Goal: Communication & Community: Answer question/provide support

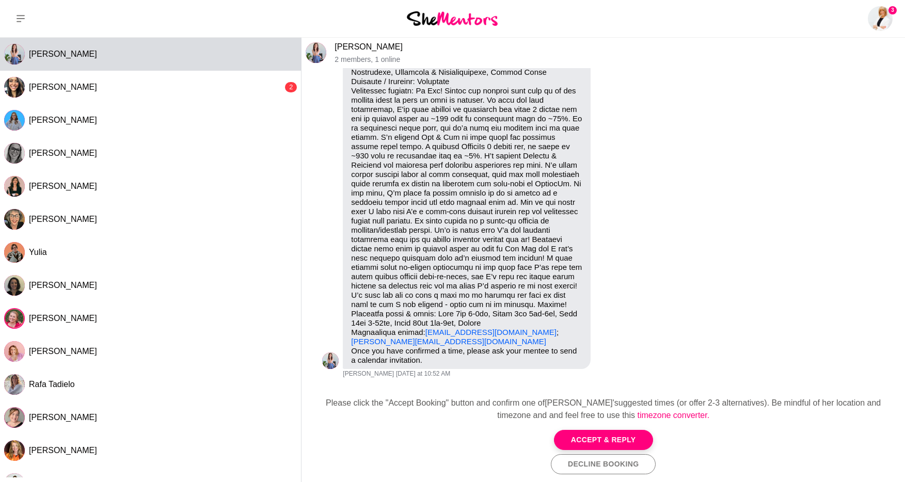
scroll to position [117, 0]
click at [627, 439] on button "Accept & Reply" at bounding box center [603, 440] width 99 height 20
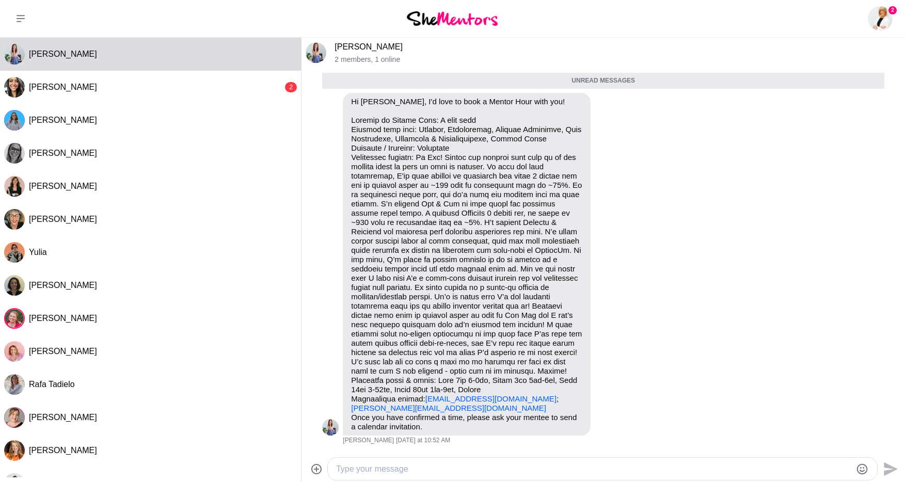
scroll to position [51, 0]
click at [501, 464] on div at bounding box center [603, 469] width 550 height 22
type textarea "Thanks so much for sharing all this detail – it’s really helpful background. Yo…"
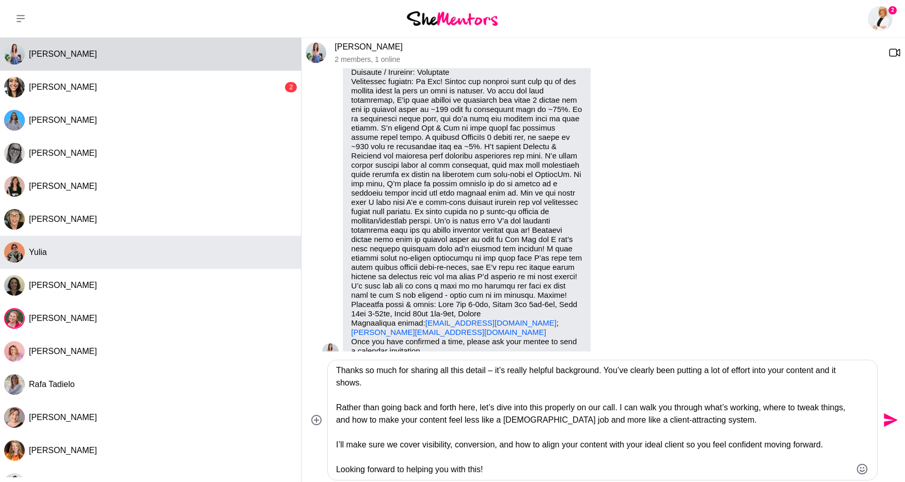
scroll to position [164, 0]
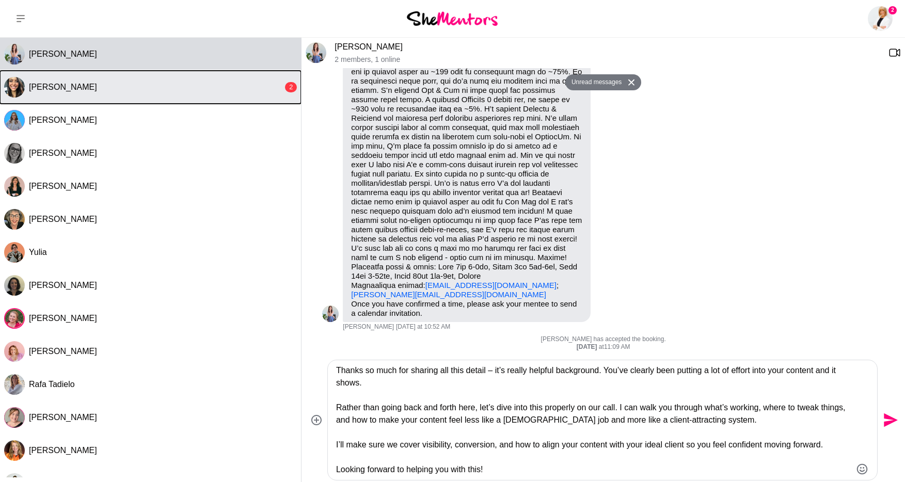
click at [111, 92] on div "[PERSON_NAME]" at bounding box center [156, 87] width 254 height 10
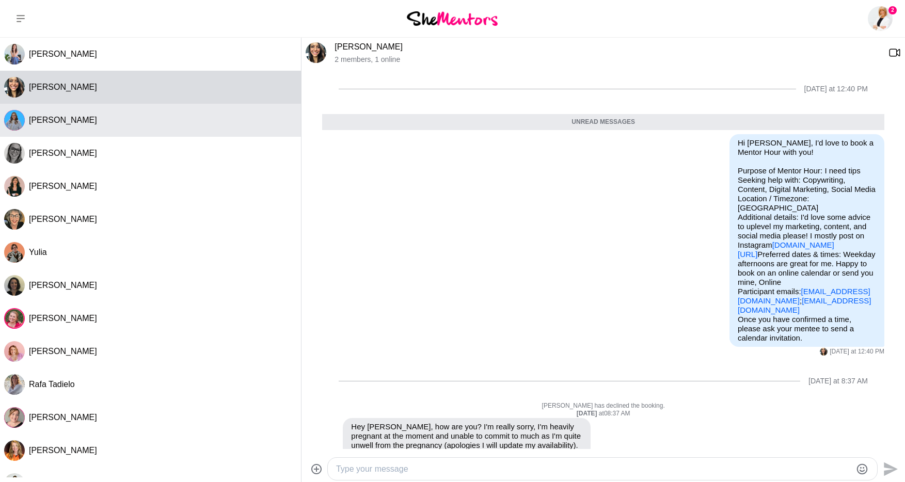
scroll to position [46, 0]
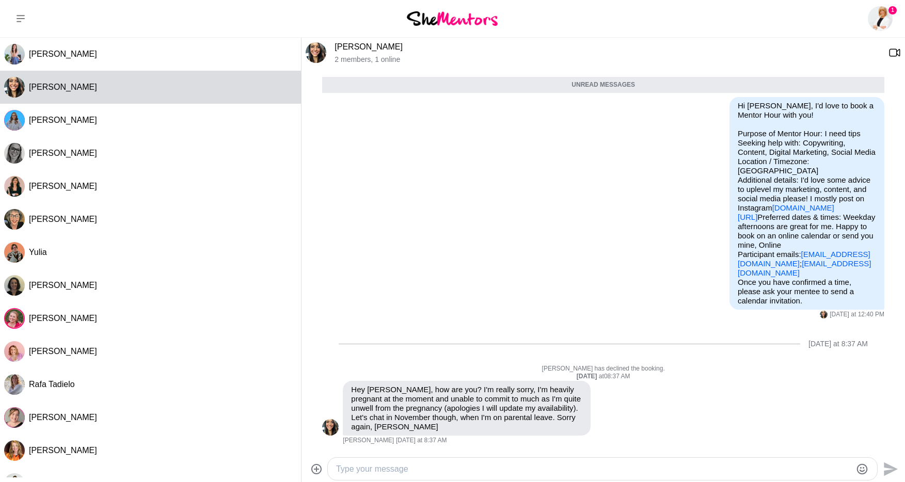
click at [432, 471] on textarea "Type your message" at bounding box center [593, 469] width 515 height 12
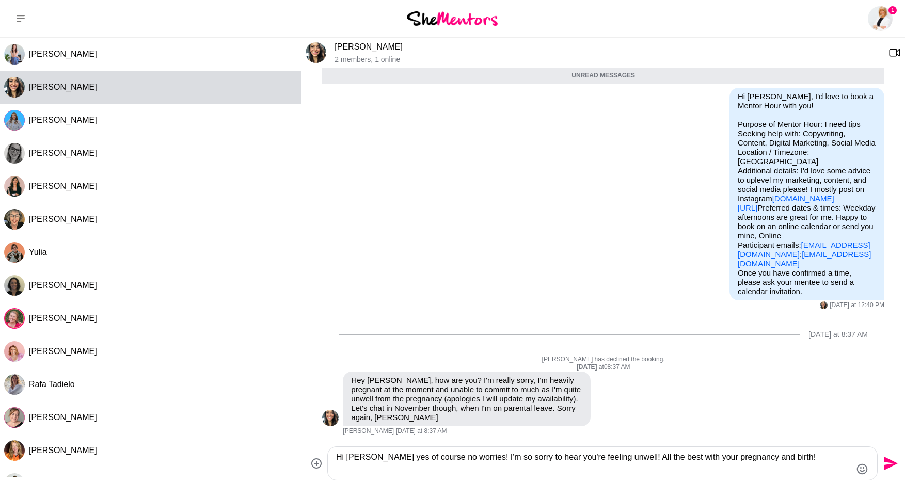
drag, startPoint x: 441, startPoint y: 471, endPoint x: 451, endPoint y: 466, distance: 11.3
click at [447, 467] on textarea "Hi [PERSON_NAME] yes of course no worries! I'm so sorry to hear you're feeling …" at bounding box center [593, 463] width 515 height 25
type textarea "Hi [PERSON_NAME] yes of course no worries at all! I'm so sorry to hear you're f…"
click at [892, 463] on icon "Send" at bounding box center [891, 464] width 14 height 14
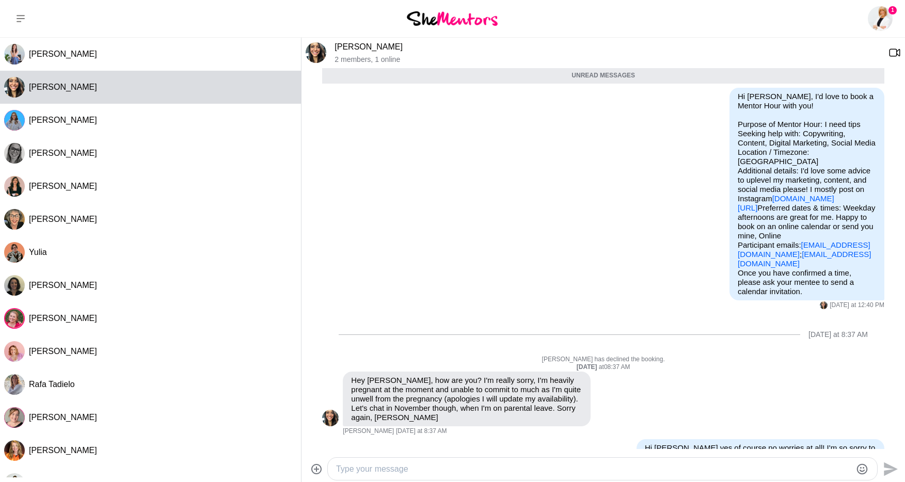
scroll to position [96, 0]
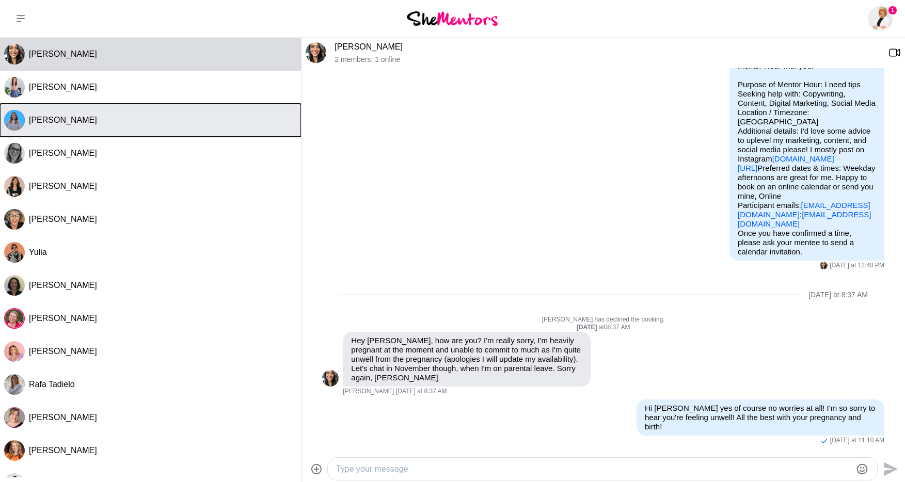
click at [75, 119] on span "[PERSON_NAME]" at bounding box center [63, 120] width 68 height 9
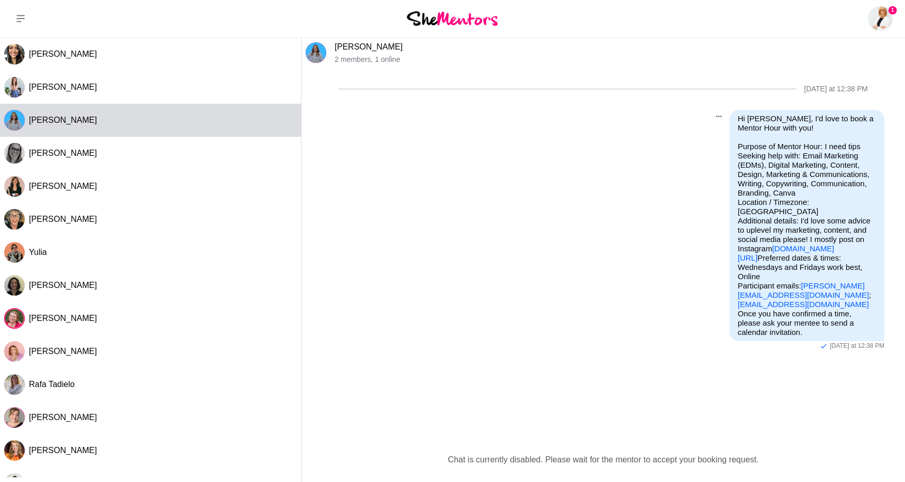
scroll to position [30, 0]
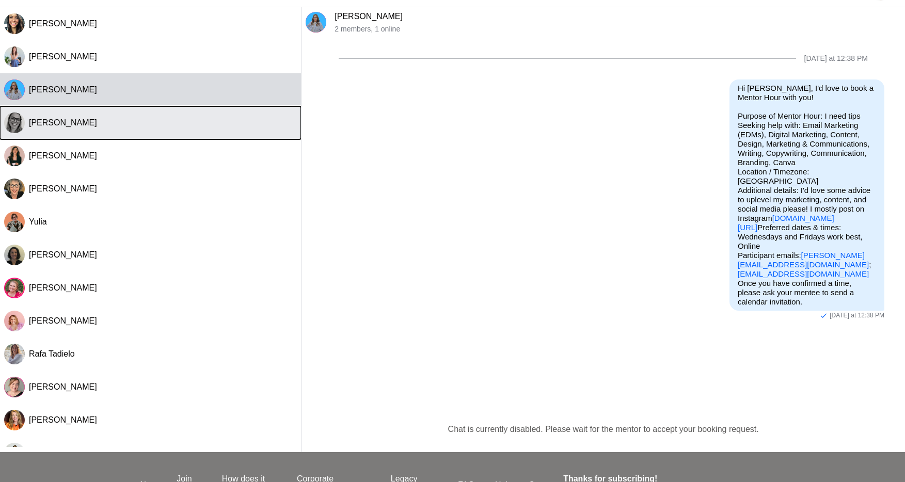
click at [135, 119] on div "[PERSON_NAME]" at bounding box center [163, 123] width 268 height 10
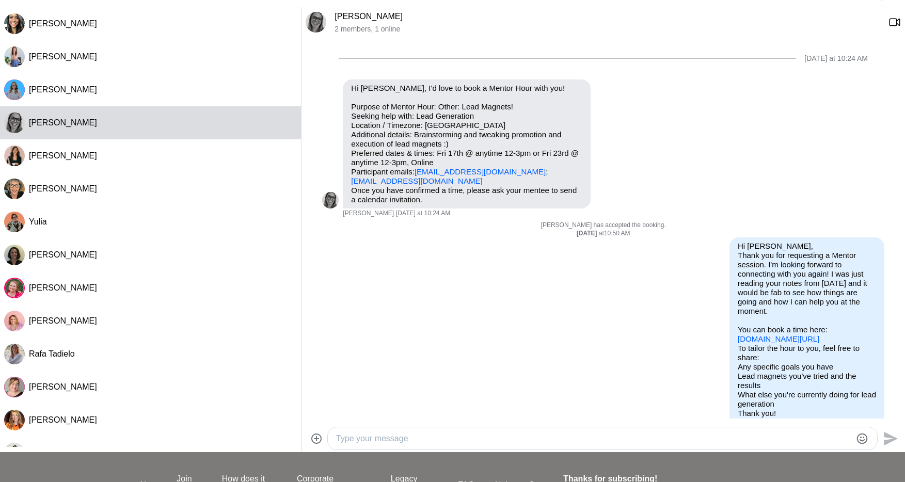
scroll to position [26, 0]
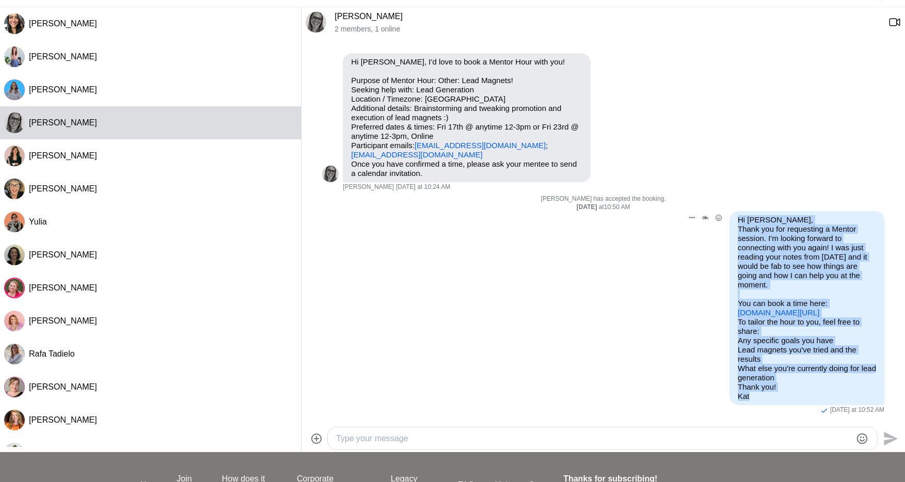
drag, startPoint x: 759, startPoint y: 400, endPoint x: 736, endPoint y: 222, distance: 179.1
click at [736, 222] on div "Hi [PERSON_NAME], Thank you for requesting a Mentor session. I'm looking forwar…" at bounding box center [807, 308] width 155 height 194
copy div "Hi [PERSON_NAME], Thank you for requesting a Mentor session. I'm looking forwar…"
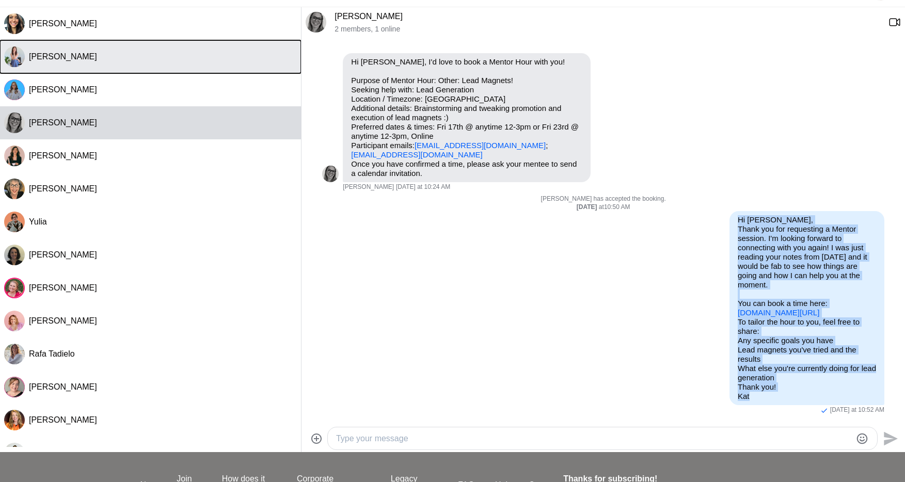
click at [154, 52] on div "[PERSON_NAME]" at bounding box center [163, 57] width 268 height 10
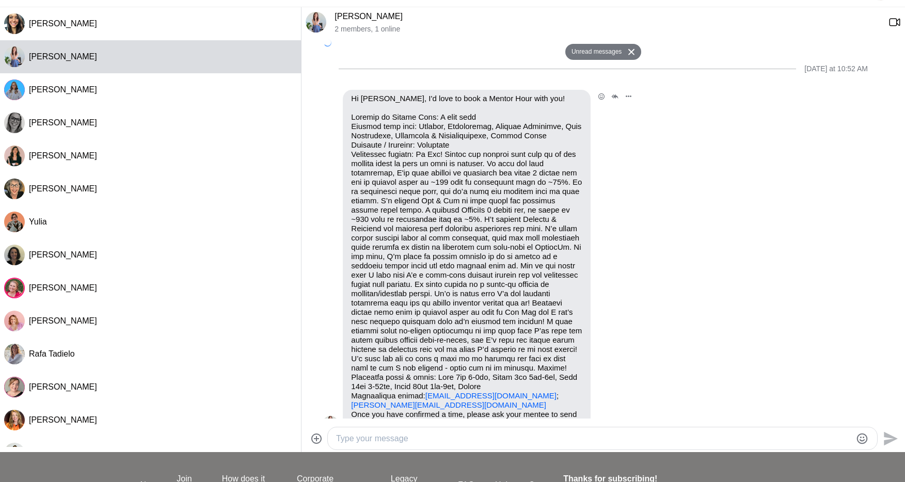
scroll to position [84, 0]
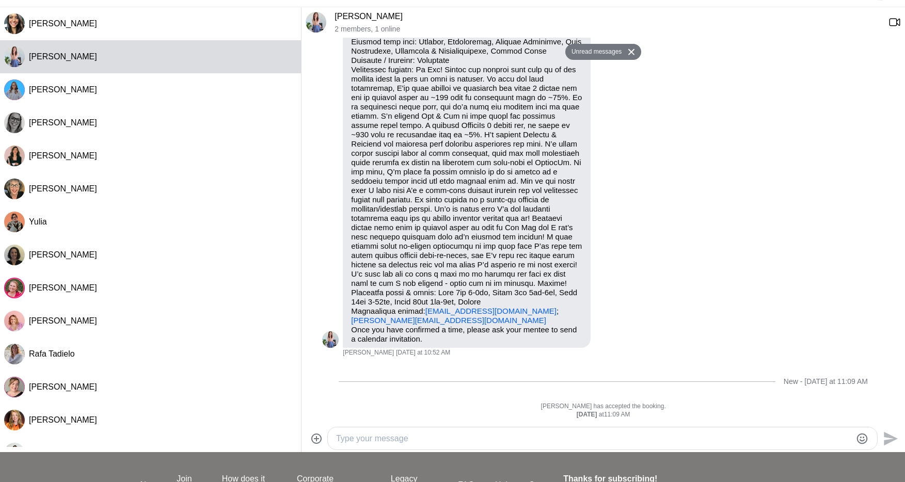
click at [452, 449] on div at bounding box center [603, 439] width 550 height 22
click at [455, 443] on textarea "Type your message" at bounding box center [593, 439] width 515 height 12
paste textarea "Hi [PERSON_NAME], Thank you for requesting a Mentor session. I'm looking forwar…"
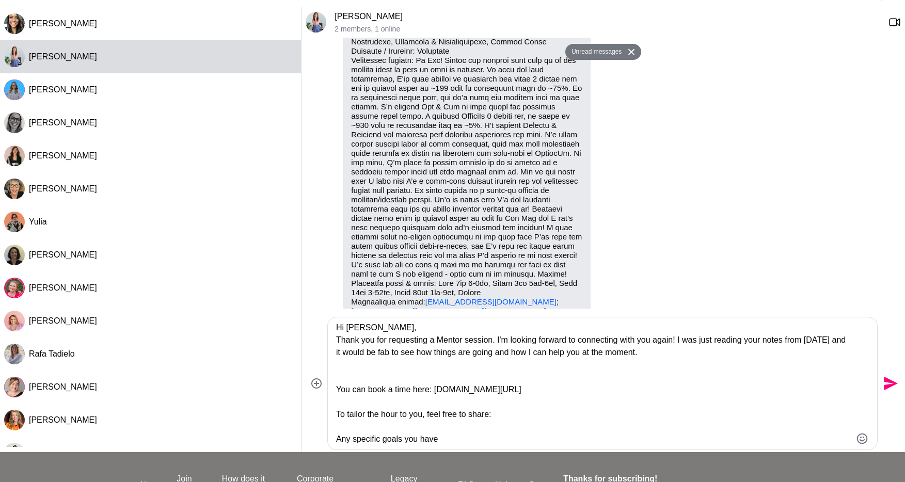
scroll to position [0, 0]
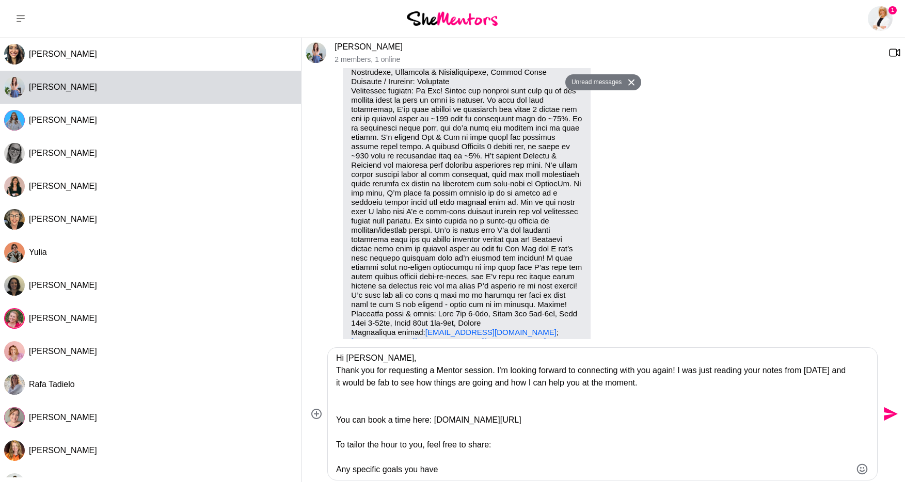
click at [361, 362] on textarea "Hi [PERSON_NAME], Thank you for requesting a Mentor session. I'm looking forwar…" at bounding box center [593, 414] width 515 height 124
click at [670, 372] on textarea "Hi [PERSON_NAME], Thank you for requesting a Mentor session. I'm looking forwar…" at bounding box center [593, 414] width 515 height 124
drag, startPoint x: 662, startPoint y: 373, endPoint x: 579, endPoint y: 393, distance: 85.9
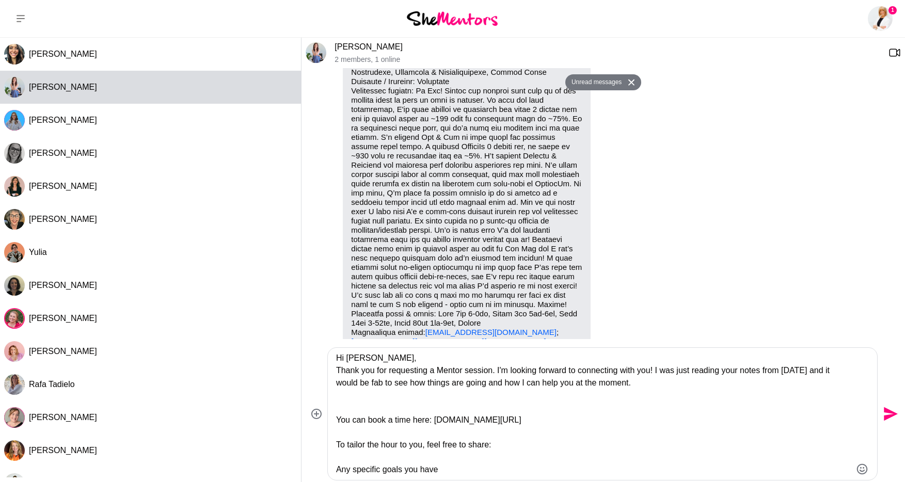
click at [579, 393] on textarea "Hi [PERSON_NAME], Thank you for requesting a Mentor session. I'm looking forwar…" at bounding box center [593, 414] width 515 height 124
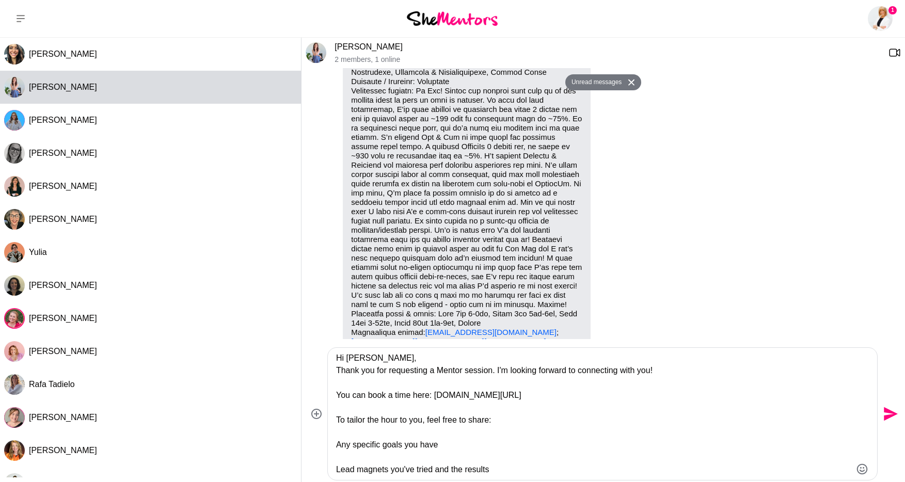
click at [438, 394] on textarea "Hi [PERSON_NAME], Thank you for requesting a Mentor session. I'm looking forwar…" at bounding box center [593, 414] width 515 height 124
type textarea "Hi [PERSON_NAME], Thank you for requesting a Mentor session. I'm looking forwar…"
click at [424, 384] on textarea "Hi [PERSON_NAME], Thank you for requesting a Mentor session. I'm looking forwar…" at bounding box center [593, 414] width 515 height 124
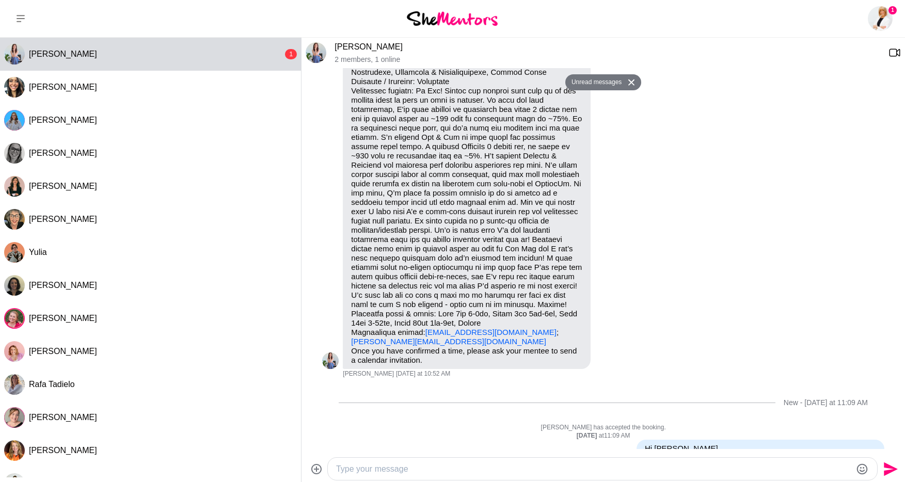
type textarea "T"
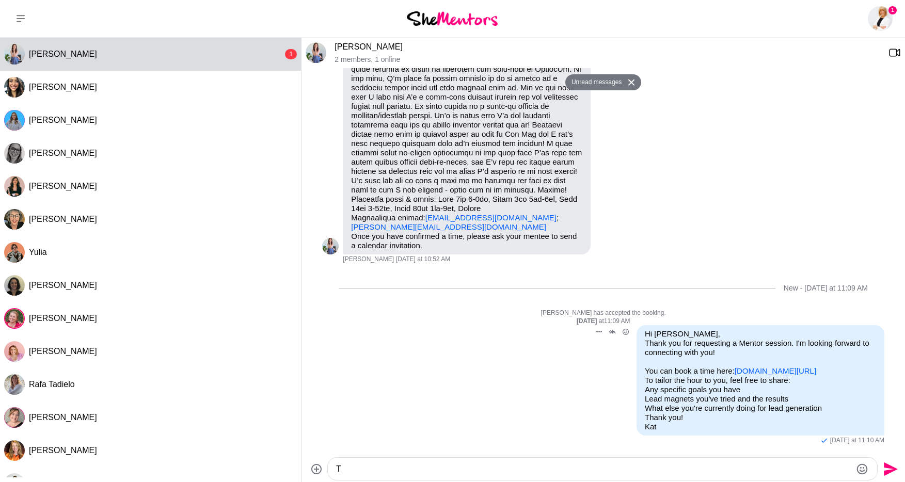
scroll to position [254, 0]
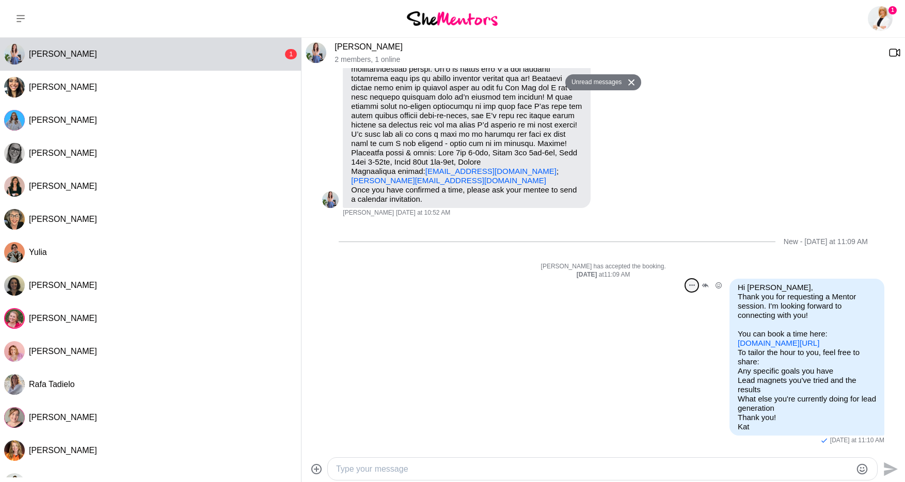
click at [692, 285] on icon "Open Message Actions Menu" at bounding box center [693, 286] width 6 height 2
click at [650, 252] on button "Edit Message" at bounding box center [657, 248] width 83 height 21
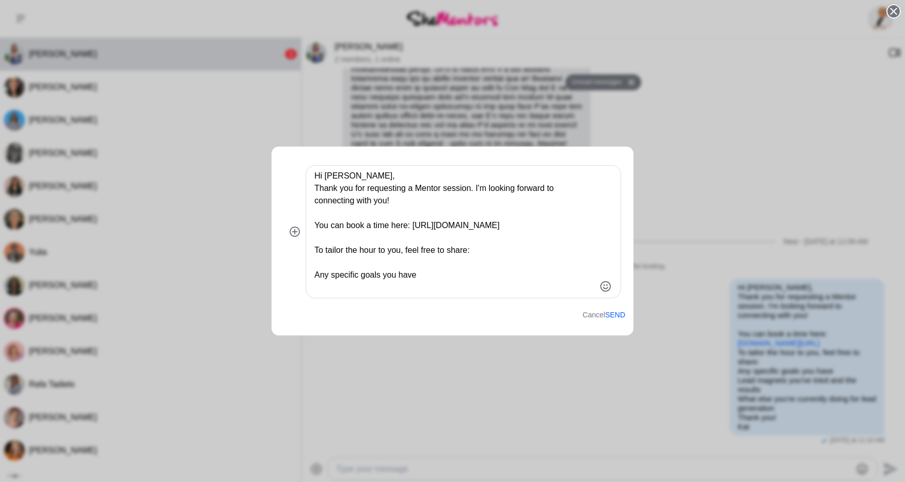
drag, startPoint x: 370, startPoint y: 215, endPoint x: 321, endPoint y: 227, distance: 50.6
click at [370, 215] on textarea "Hi [PERSON_NAME], Thank you for requesting a Mentor session. I'm looking forwar…" at bounding box center [455, 232] width 281 height 124
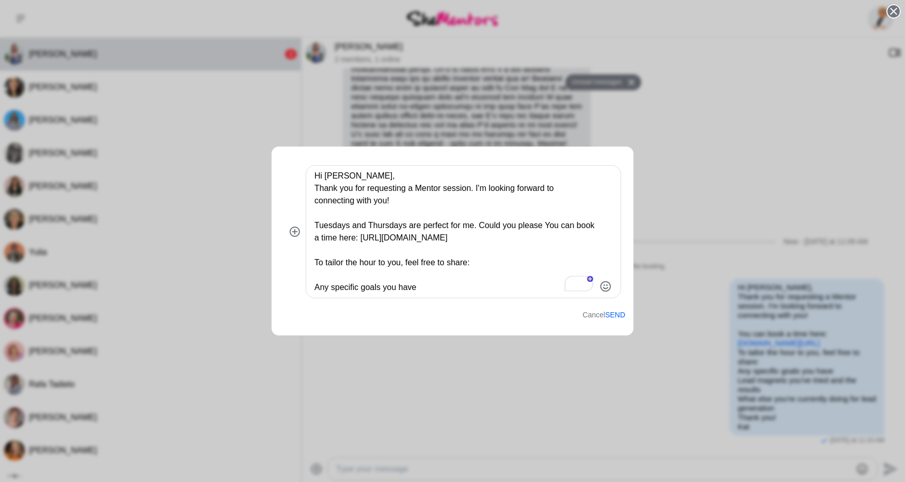
drag, startPoint x: 596, startPoint y: 227, endPoint x: 550, endPoint y: 226, distance: 46.0
click at [550, 226] on div "Hi [PERSON_NAME], Thank you for requesting a Mentor session. I'm looking forwar…" at bounding box center [463, 232] width 315 height 132
drag, startPoint x: 551, startPoint y: 226, endPoint x: 579, endPoint y: 226, distance: 28.4
click at [577, 226] on textarea "Hi [PERSON_NAME], Thank you for requesting a Mentor session. I'm looking forwar…" at bounding box center [455, 232] width 281 height 124
click at [592, 226] on textarea "Hi [PERSON_NAME], Thank you for requesting a Mentor session. I'm looking forwar…" at bounding box center [455, 232] width 281 height 124
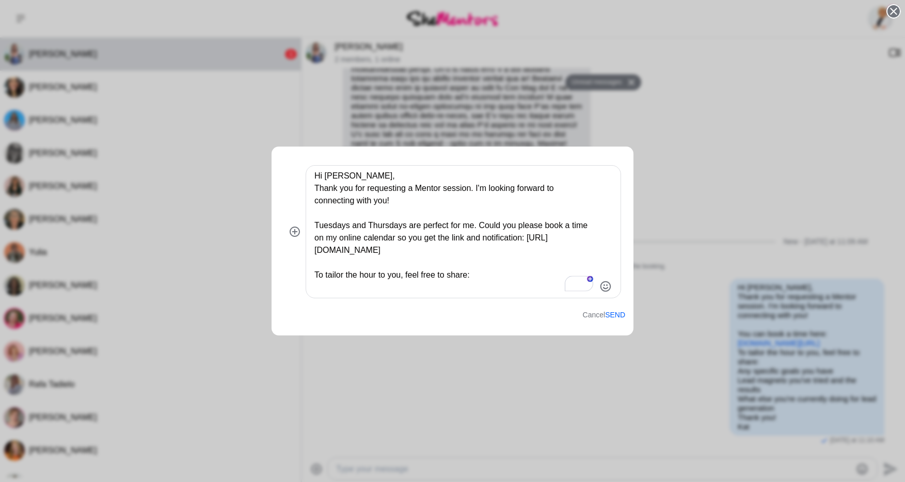
click at [400, 236] on textarea "Hi [PERSON_NAME], Thank you for requesting a Mentor session. I'm looking forwar…" at bounding box center [455, 232] width 281 height 124
drag, startPoint x: 464, startPoint y: 240, endPoint x: 604, endPoint y: 241, distance: 140.0
click at [604, 241] on div "Hi [PERSON_NAME], Thank you for requesting a Mentor session. I'm looking forwar…" at bounding box center [463, 232] width 315 height 132
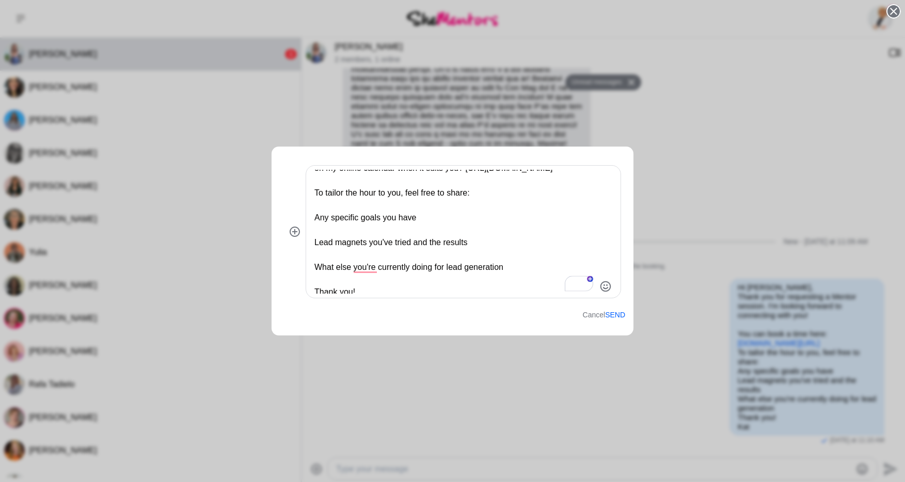
scroll to position [60, 0]
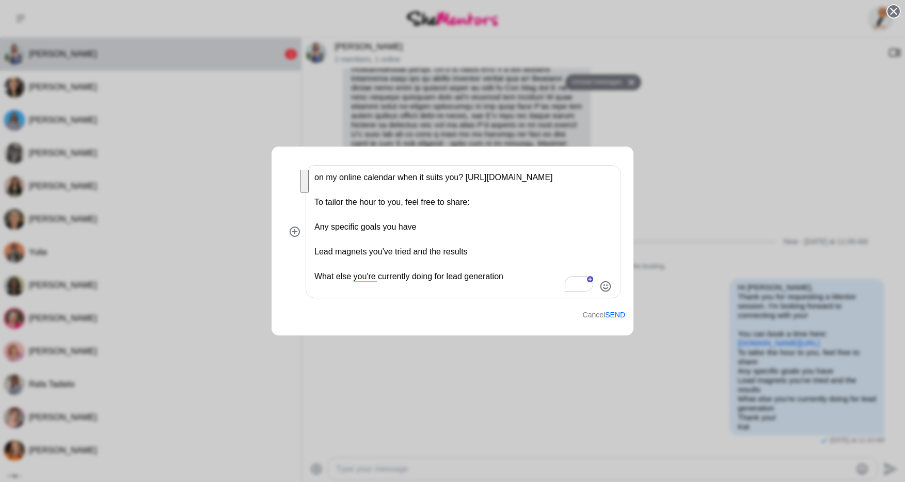
drag, startPoint x: 329, startPoint y: 219, endPoint x: 306, endPoint y: 208, distance: 25.4
click at [306, 208] on div "Hi [PERSON_NAME], Thank you for requesting a Mentor session. I'm looking forwar…" at bounding box center [453, 231] width 346 height 137
paste textarea "[PERSON_NAME] so much for sharing all this detail – it’s really helpful backgro…"
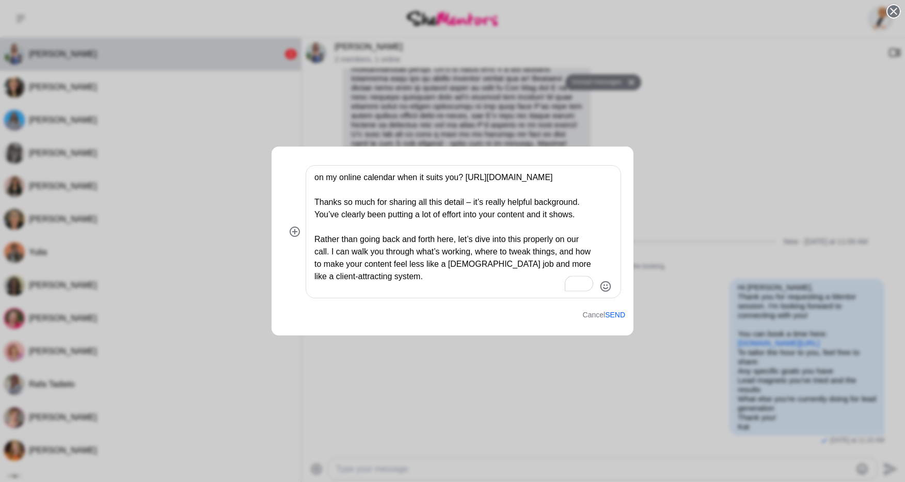
click at [343, 192] on textarea "Hi [PERSON_NAME], Thank you for requesting a Mentor session. I'm looking forwar…" at bounding box center [455, 232] width 281 height 124
drag, startPoint x: 590, startPoint y: 214, endPoint x: 535, endPoint y: 216, distance: 55.3
click at [535, 216] on textarea "Hi [PERSON_NAME], Thank you for requesting a Mentor session. I'm looking forwar…" at bounding box center [455, 232] width 281 height 124
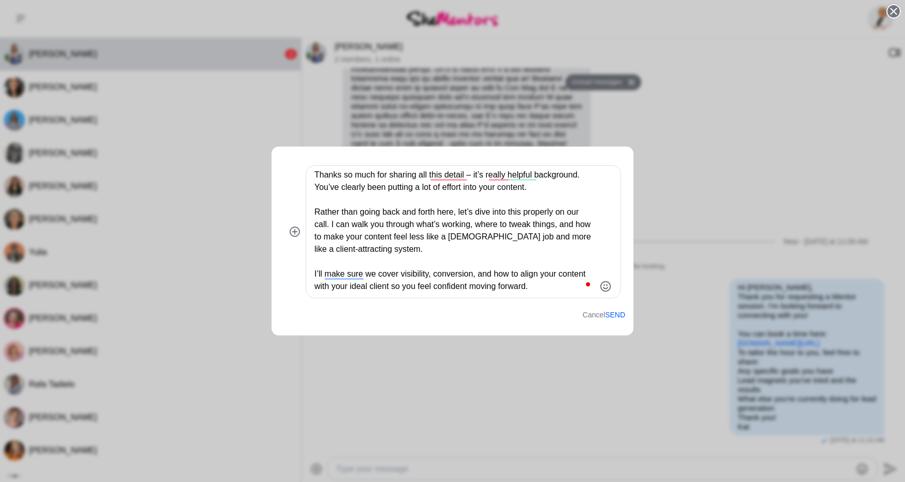
drag, startPoint x: 422, startPoint y: 258, endPoint x: 316, endPoint y: 207, distance: 117.6
click at [316, 207] on textarea "Hi [PERSON_NAME], Thank you for requesting a Mentor session. I'm looking forwar…" at bounding box center [455, 232] width 281 height 124
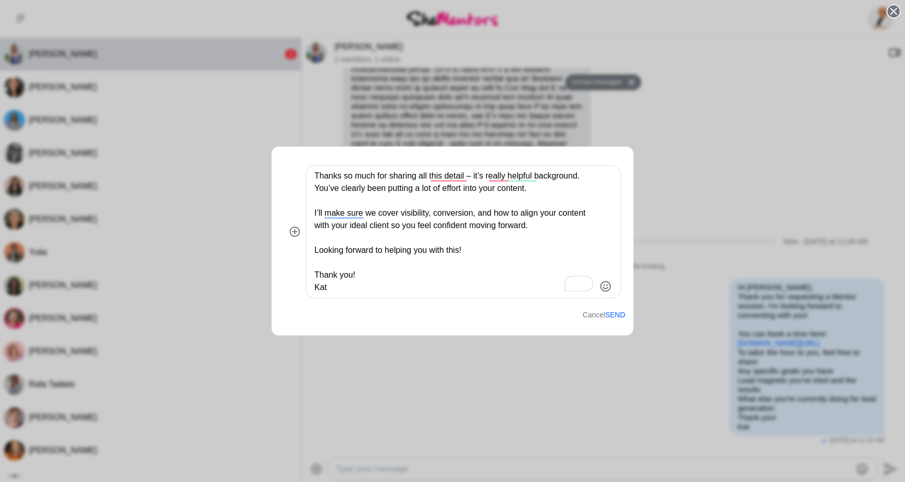
click at [554, 227] on textarea "Hi [PERSON_NAME], Thank you for requesting a Mentor session. I'm looking forwar…" at bounding box center [455, 232] width 281 height 124
drag, startPoint x: 388, startPoint y: 277, endPoint x: 391, endPoint y: 264, distance: 12.8
click at [391, 264] on textarea "Hi [PERSON_NAME], Thank you for requesting a Mentor session. I'm looking forwar…" at bounding box center [455, 232] width 281 height 124
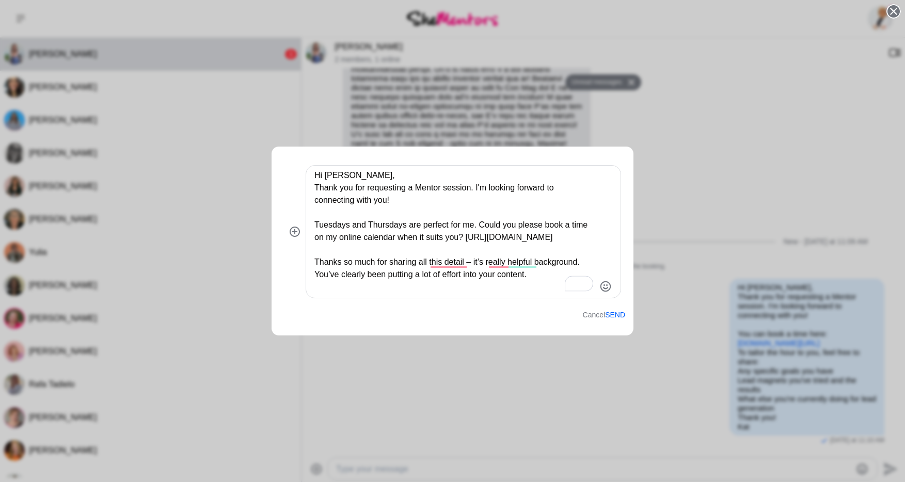
type textarea "Hi [PERSON_NAME], Thank you for requesting a Mentor session. I'm looking forwar…"
click at [615, 315] on button "Send" at bounding box center [615, 315] width 20 height 9
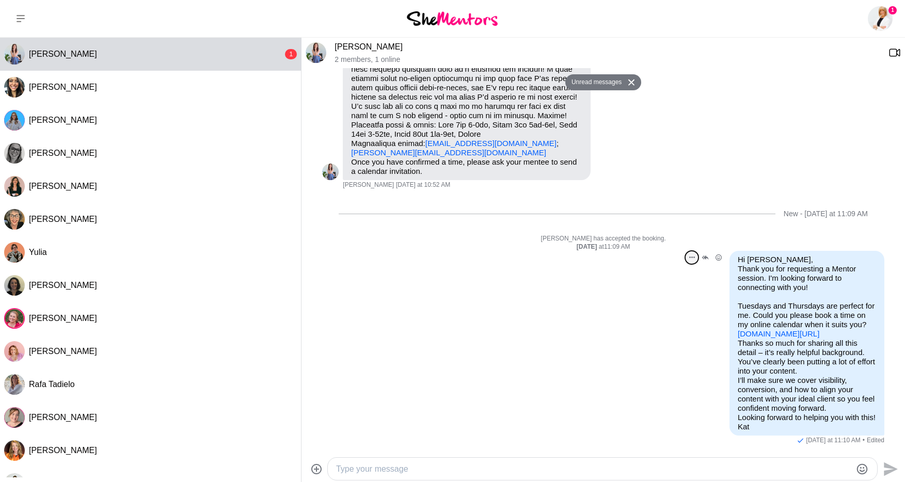
click at [688, 251] on button "Open Message Actions Menu" at bounding box center [691, 257] width 13 height 13
click at [654, 213] on button "Edit Message" at bounding box center [657, 220] width 83 height 21
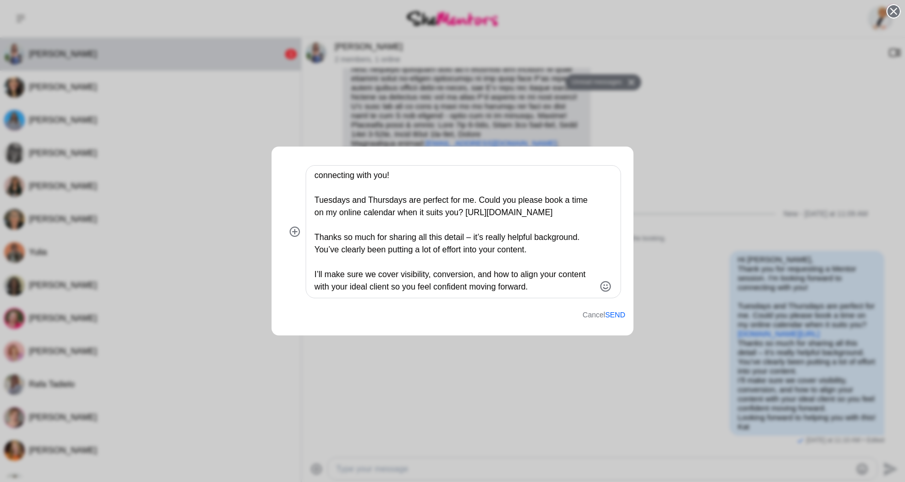
click at [585, 218] on textarea "Hi [PERSON_NAME], Thank you for requesting a Mentor session. I'm looking forwar…" at bounding box center [455, 232] width 281 height 124
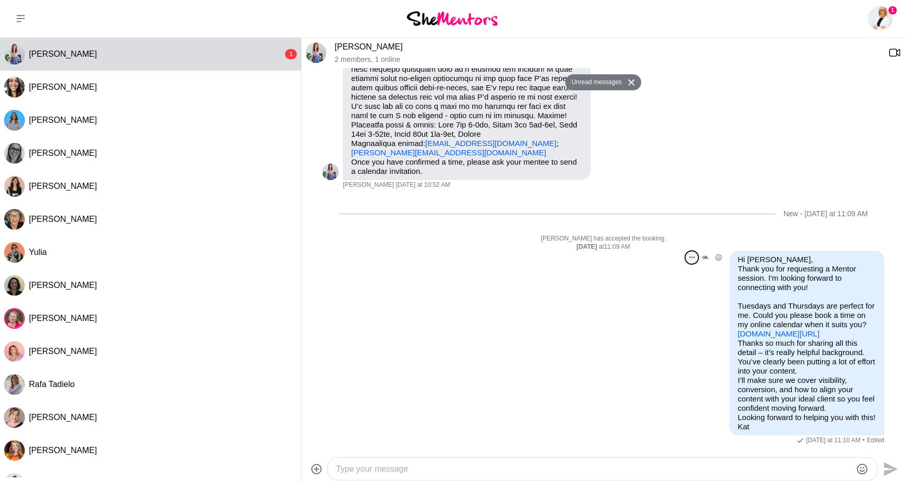
click at [690, 251] on button "Open Message Actions Menu" at bounding box center [691, 257] width 13 height 13
click at [654, 212] on button "Edit Message" at bounding box center [657, 220] width 83 height 21
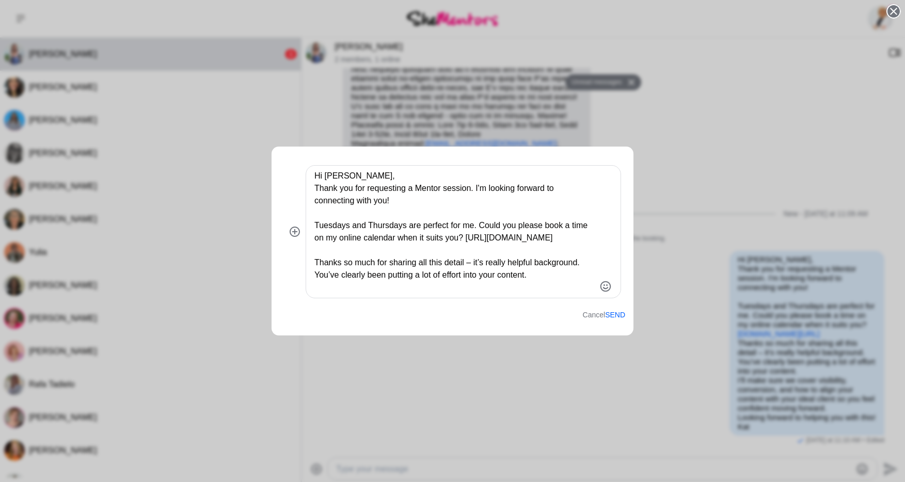
drag, startPoint x: 448, startPoint y: 221, endPoint x: 514, endPoint y: 261, distance: 77.4
click at [448, 221] on textarea "Hi [PERSON_NAME], Thank you for requesting a Mentor session. I'm looking forwar…" at bounding box center [455, 232] width 281 height 124
click at [545, 245] on textarea "Hi [PERSON_NAME], Thank you for requesting a Mentor session. I'm looking forwar…" at bounding box center [455, 232] width 281 height 124
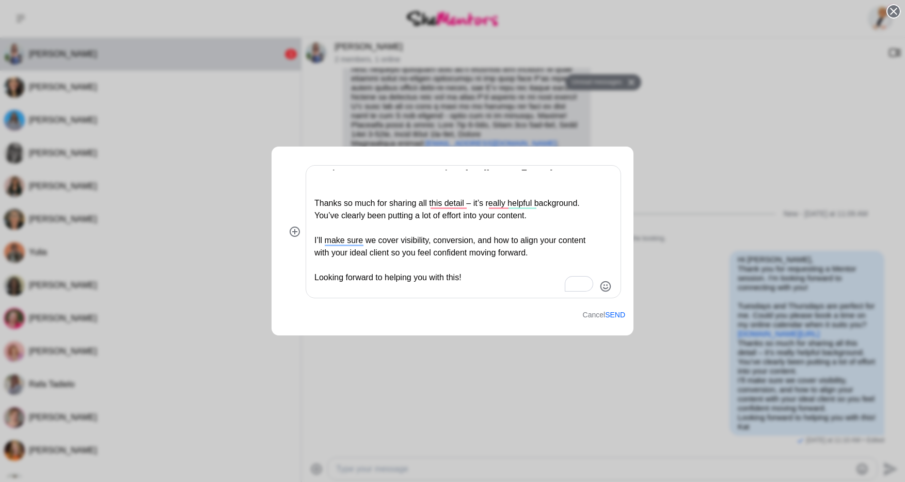
click at [534, 235] on textarea "Hi [PERSON_NAME], Thank you for requesting a Mentor session. I'm looking forwar…" at bounding box center [455, 232] width 281 height 124
click at [535, 228] on textarea "Hi [PERSON_NAME], Thank you for requesting a Mentor session. I'm looking forwar…" at bounding box center [455, 232] width 281 height 124
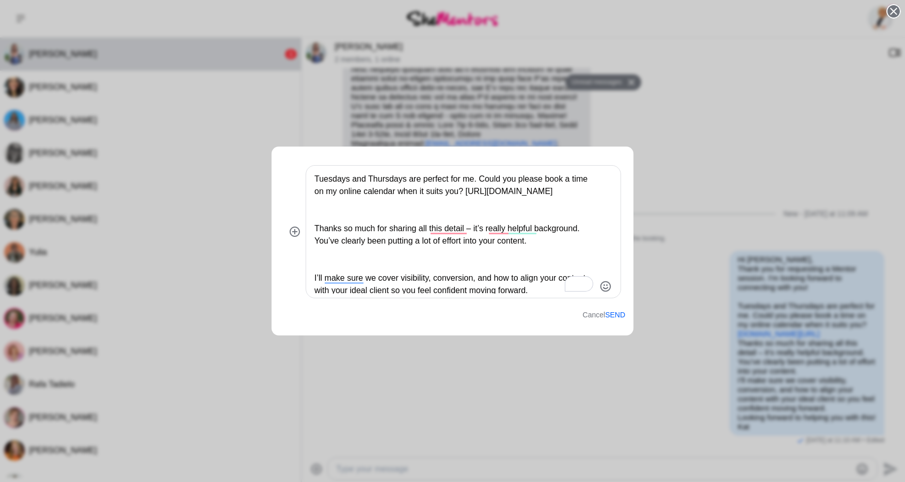
click at [445, 204] on textarea "Hi [PERSON_NAME], Thank you for requesting a Mentor session. I'm looking forwar…" at bounding box center [455, 232] width 281 height 124
click at [441, 208] on textarea "Hi [PERSON_NAME], Thank you for requesting a Mentor session. I'm looking forwar…" at bounding box center [455, 232] width 281 height 124
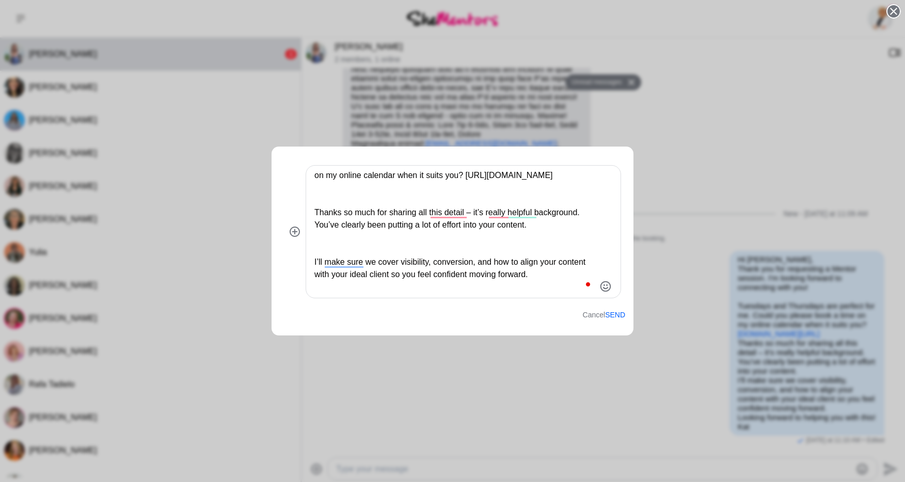
click at [401, 242] on textarea "Hi [PERSON_NAME], Thank you for requesting a Mentor session. I'm looking forwar…" at bounding box center [455, 232] width 281 height 124
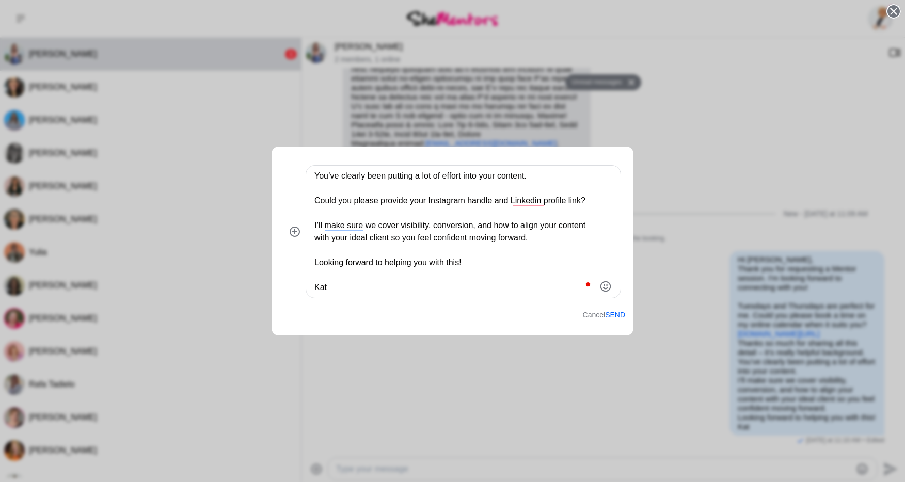
type textarea "Hi [PERSON_NAME], Thank you for requesting a Mentor session. I'm looking forwar…"
click at [620, 314] on button "Send" at bounding box center [615, 315] width 20 height 9
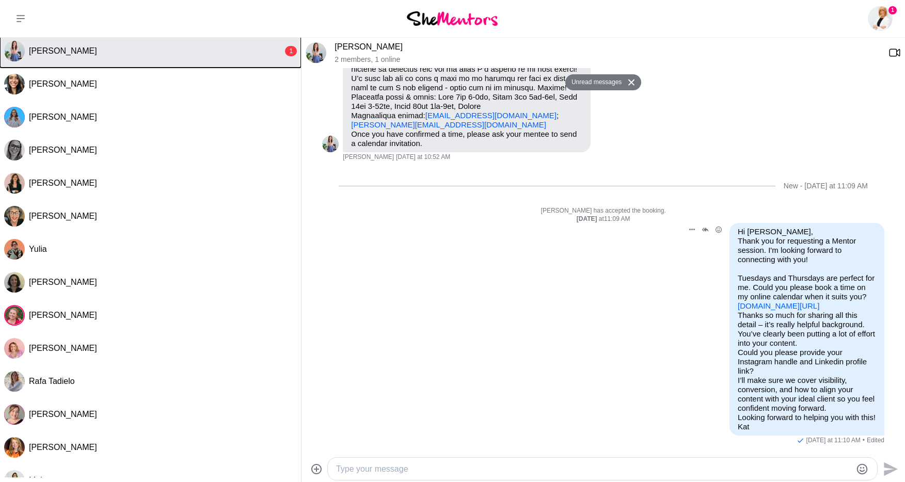
click at [153, 47] on div "[PERSON_NAME]" at bounding box center [156, 51] width 254 height 10
